Goal: Transaction & Acquisition: Purchase product/service

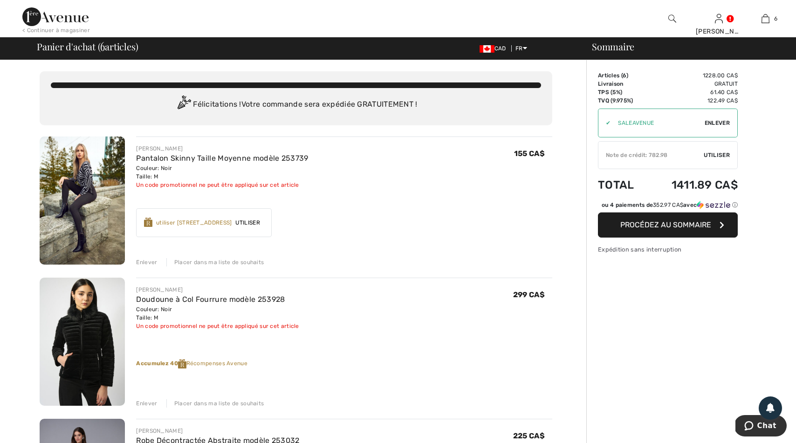
click at [671, 229] on span "Procédez au sommaire" at bounding box center [665, 224] width 91 height 9
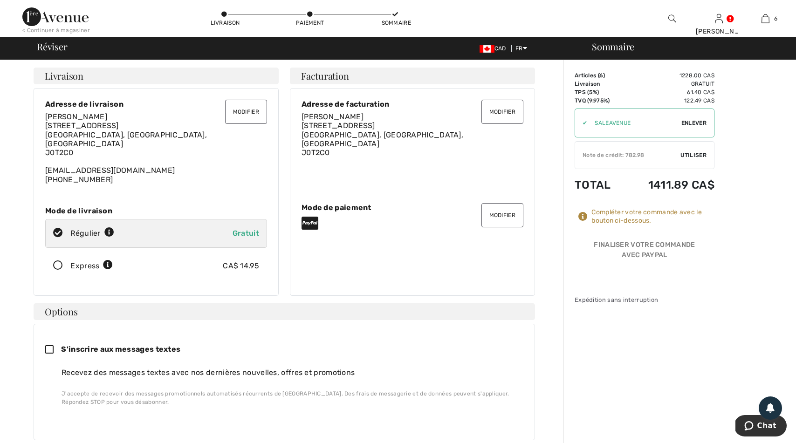
click at [631, 152] on div "Note de crédit: 782.98" at bounding box center [627, 155] width 105 height 8
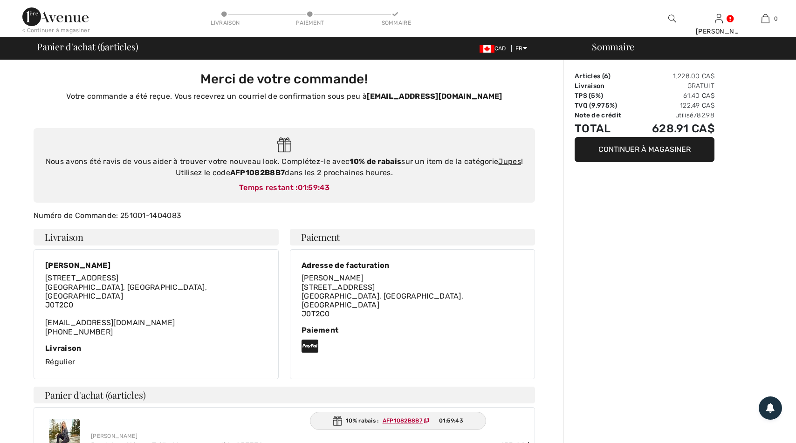
checkbox input "true"
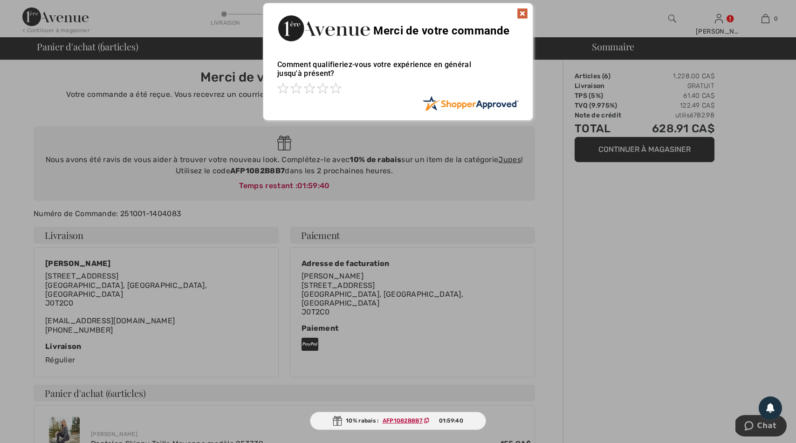
scroll to position [0, 0]
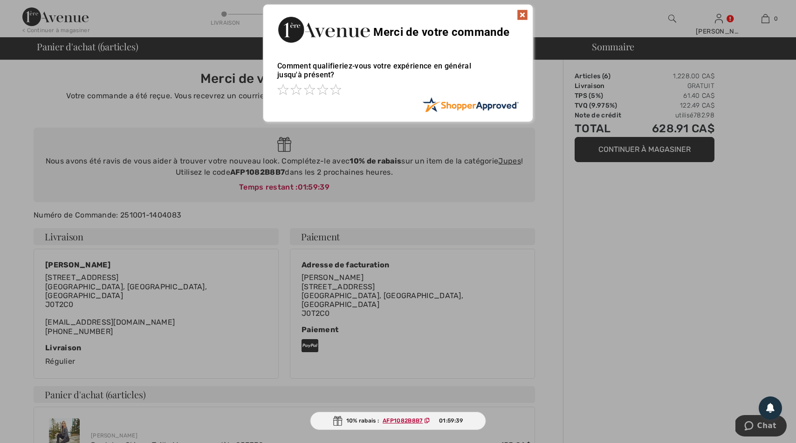
click at [522, 15] on img at bounding box center [522, 14] width 11 height 11
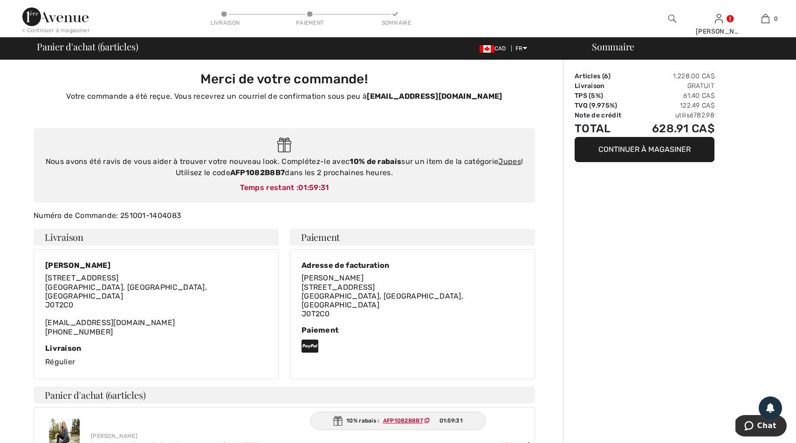
scroll to position [0, 0]
